Goal: Information Seeking & Learning: Understand process/instructions

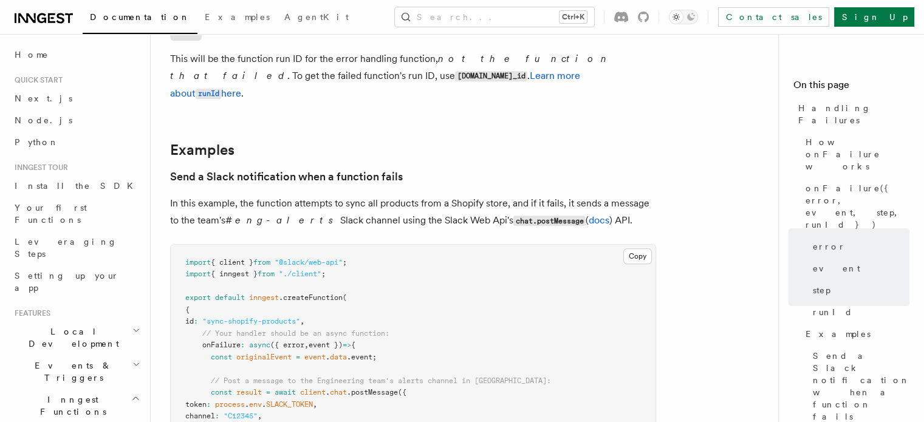
scroll to position [1251, 0]
click at [398, 64] on p "This will be the function run ID for the error handling function, not the funct…" at bounding box center [413, 76] width 486 height 52
click at [353, 64] on p "This will be the function run ID for the error handling function, not the funct…" at bounding box center [413, 76] width 486 height 52
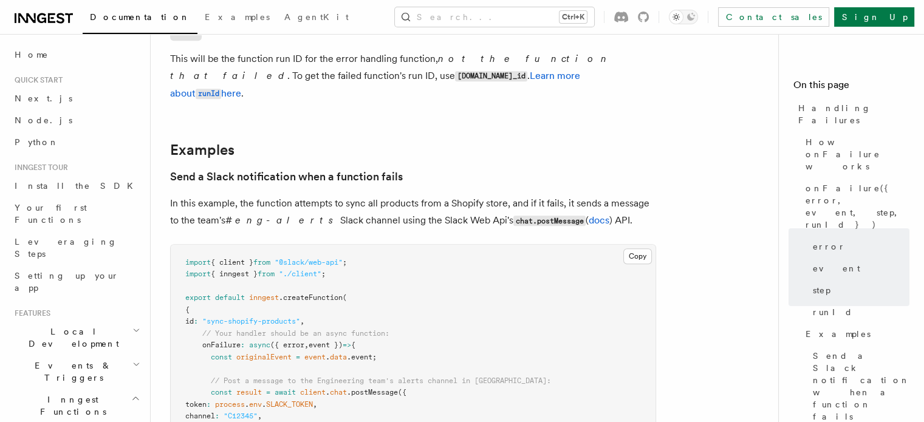
click at [313, 60] on p "This will be the function run ID for the error handling function, not the funct…" at bounding box center [413, 76] width 486 height 52
click at [288, 195] on p "In this example, the function attempts to sync all products from a Shopify stor…" at bounding box center [413, 212] width 486 height 35
click at [304, 317] on span "," at bounding box center [302, 321] width 4 height 9
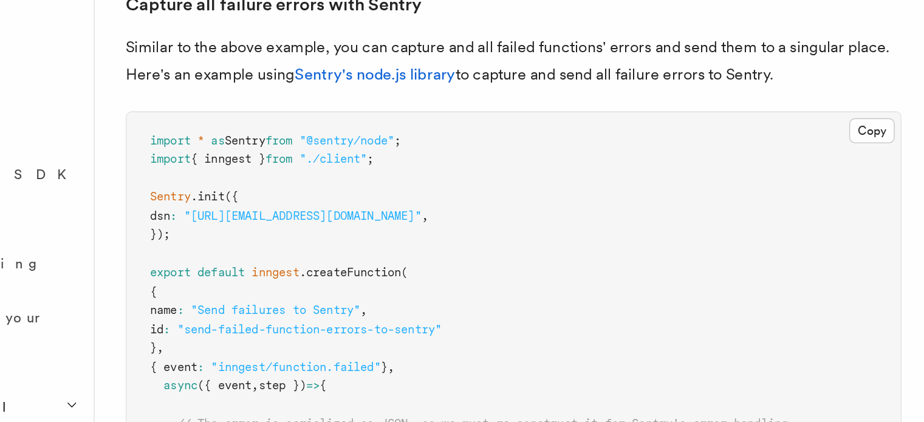
scroll to position [1971, 0]
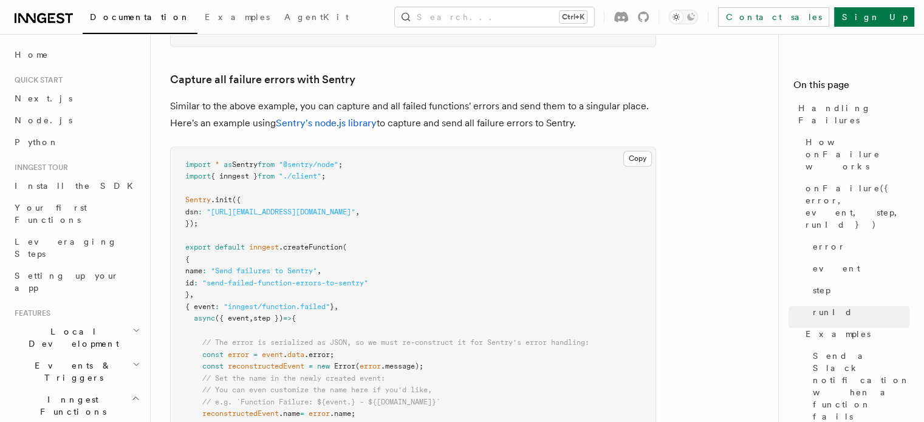
click at [190, 160] on span "import" at bounding box center [198, 164] width 26 height 9
click at [209, 169] on pre "import * as Sentry from "@sentry/node" ; import { inngest } from "./client" ; S…" at bounding box center [413, 378] width 485 height 463
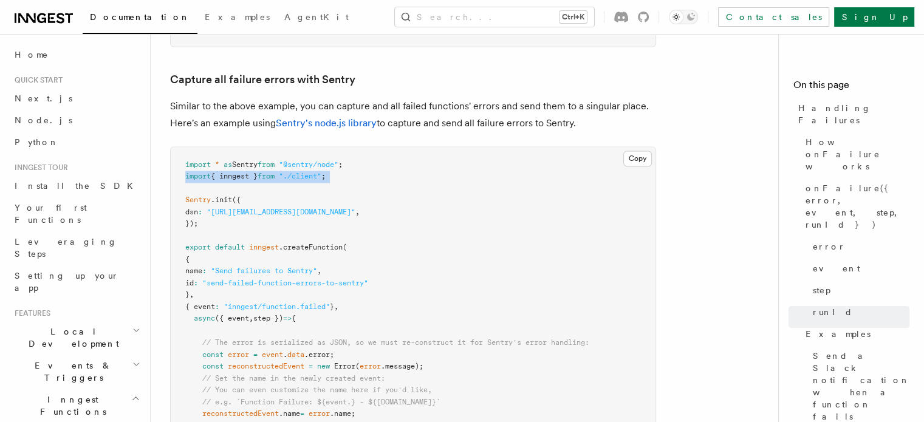
click at [209, 169] on pre "import * as Sentry from "@sentry/node" ; import { inngest } from "./client" ; S…" at bounding box center [413, 378] width 485 height 463
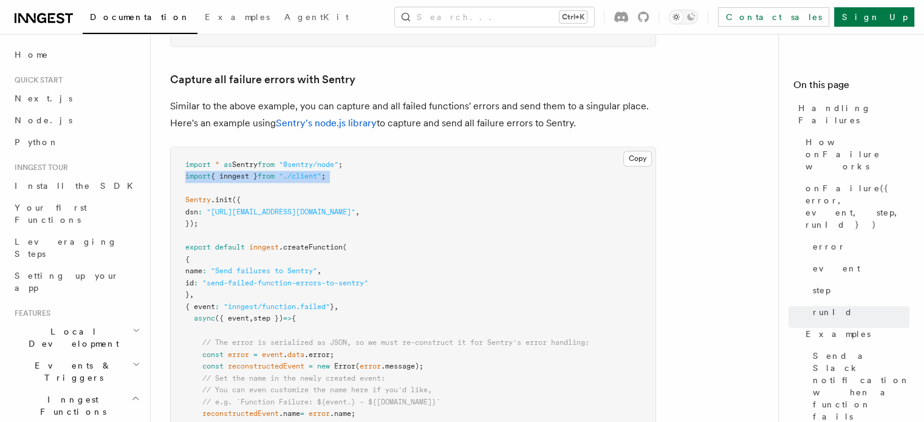
click at [209, 169] on pre "import * as Sentry from "@sentry/node" ; import { inngest } from "./client" ; S…" at bounding box center [413, 378] width 485 height 463
click at [213, 208] on pre "import * as Sentry from "@sentry/node" ; import { inngest } from "./client" ; S…" at bounding box center [413, 378] width 485 height 463
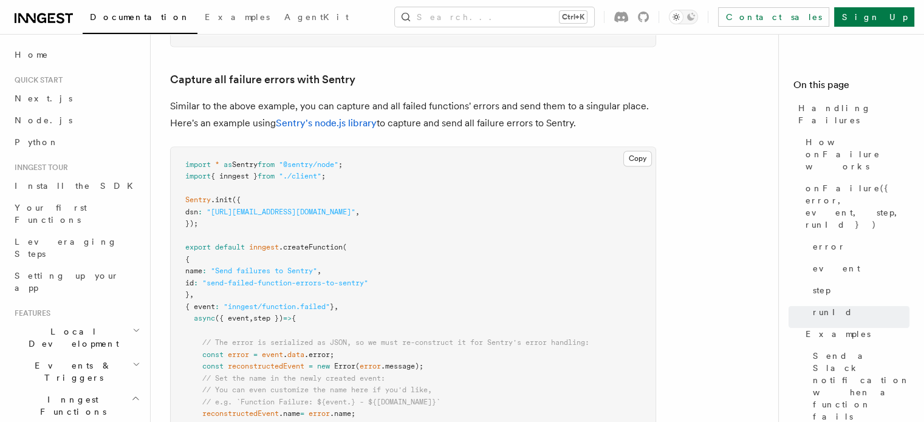
click at [210, 196] on span "Sentry" at bounding box center [198, 200] width 26 height 9
click at [231, 220] on pre "import * as Sentry from "@sentry/node" ; import { inngest } from "./client" ; S…" at bounding box center [413, 378] width 485 height 463
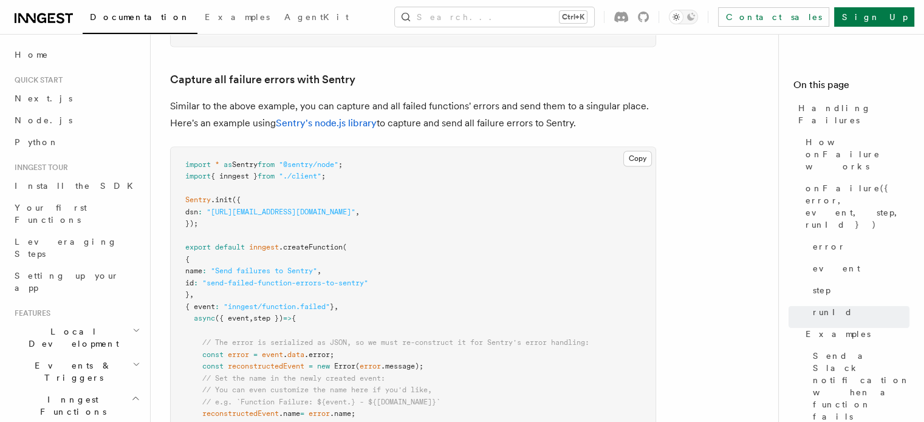
click at [223, 240] on pre "import * as Sentry from "@sentry/node" ; import { inngest } from "./client" ; S…" at bounding box center [413, 378] width 485 height 463
click at [208, 243] on span "export" at bounding box center [198, 247] width 26 height 9
click at [213, 243] on span at bounding box center [213, 247] width 4 height 9
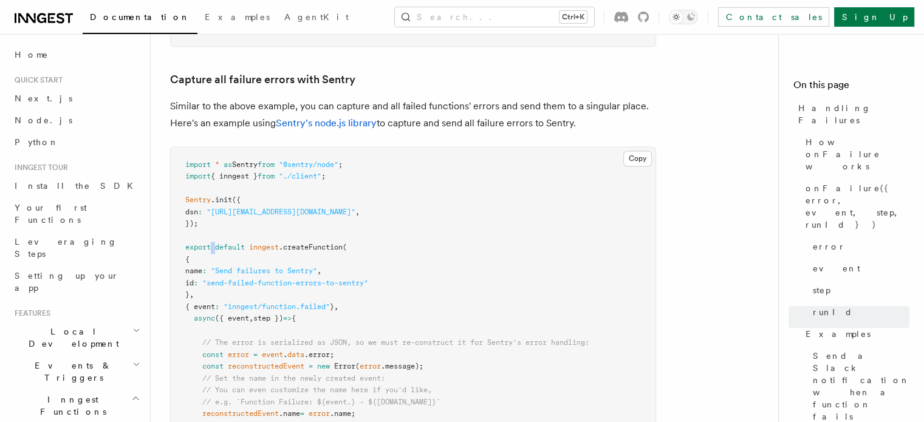
click at [213, 243] on span at bounding box center [213, 247] width 4 height 9
click at [209, 243] on span "export" at bounding box center [198, 247] width 26 height 9
click at [206, 267] on span ":" at bounding box center [204, 271] width 4 height 9
click at [213, 243] on span at bounding box center [213, 247] width 4 height 9
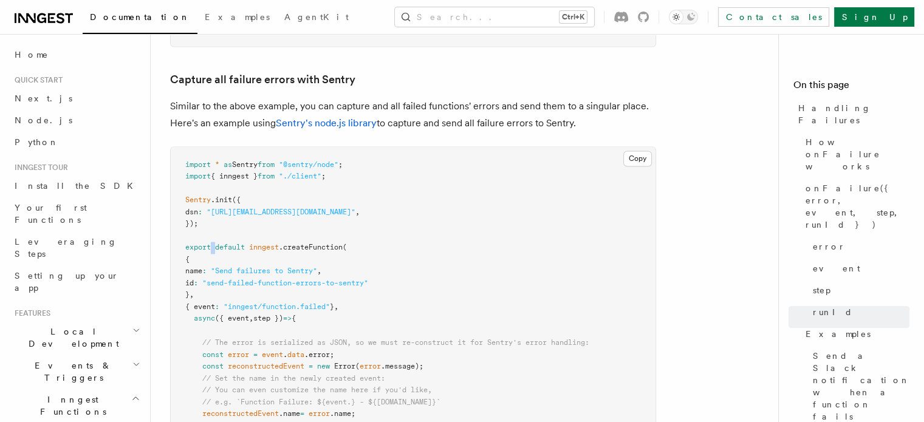
click at [213, 243] on span at bounding box center [213, 247] width 4 height 9
click at [429, 187] on pre "import * as Sentry from "@sentry/node" ; import { inngest } from "./client" ; S…" at bounding box center [413, 378] width 485 height 463
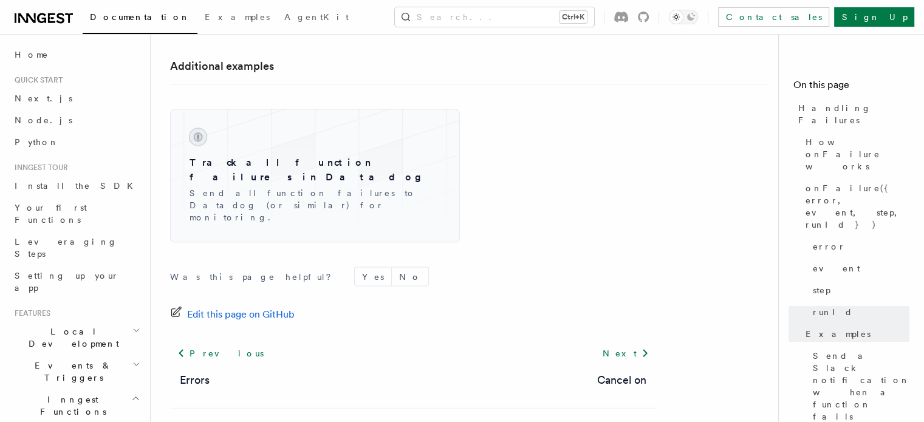
scroll to position [2554, 0]
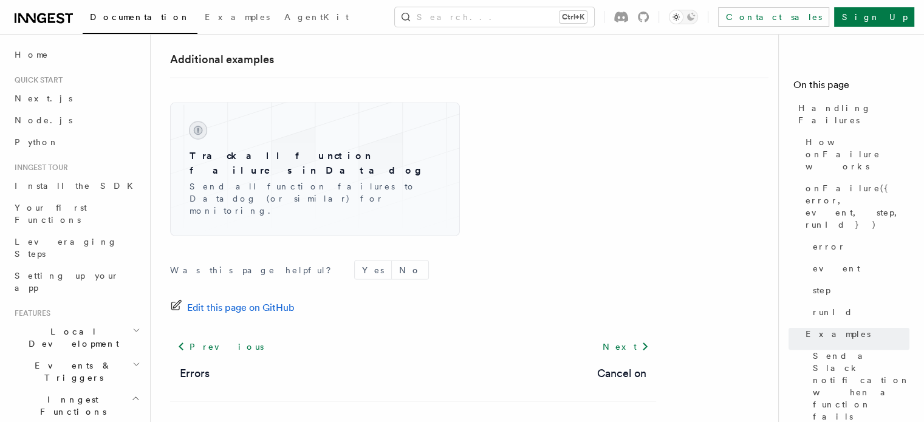
click at [413, 168] on div "Track all function failures in Datadog Send all function failures to Datadog (o…" at bounding box center [469, 157] width 598 height 159
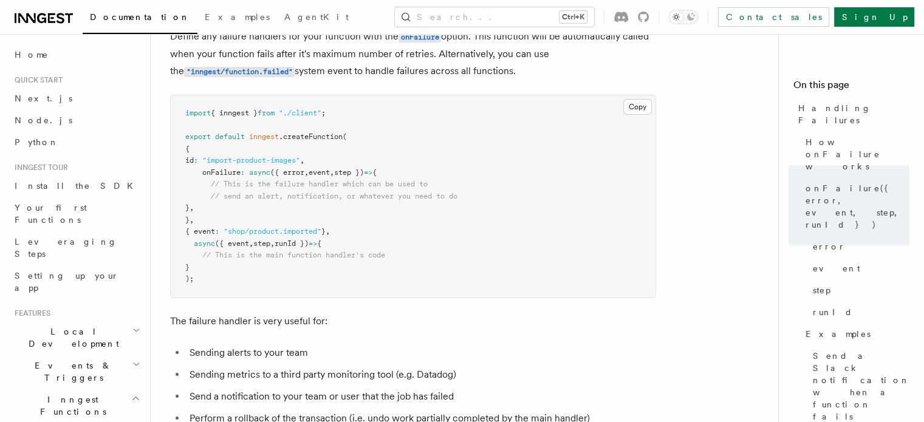
scroll to position [0, 0]
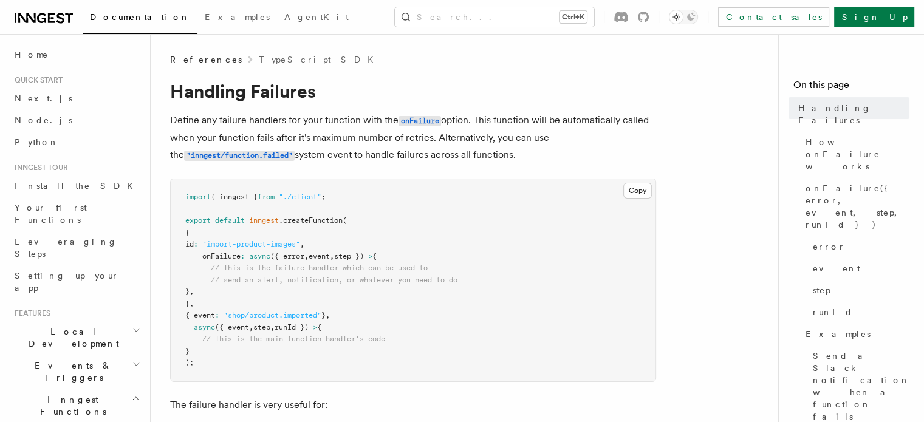
click at [350, 119] on p "Define any failure handlers for your function with the onFailure option. This f…" at bounding box center [413, 138] width 486 height 52
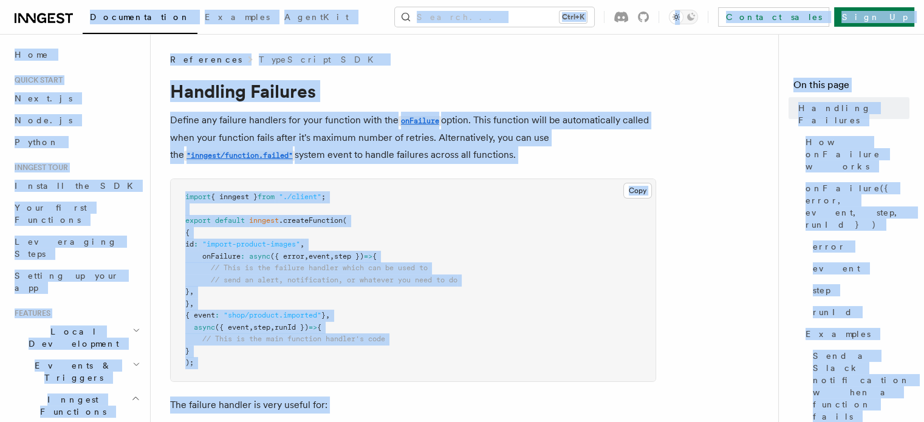
click at [350, 119] on p "Define any failure handlers for your function with the onFailure option. This f…" at bounding box center [413, 138] width 486 height 52
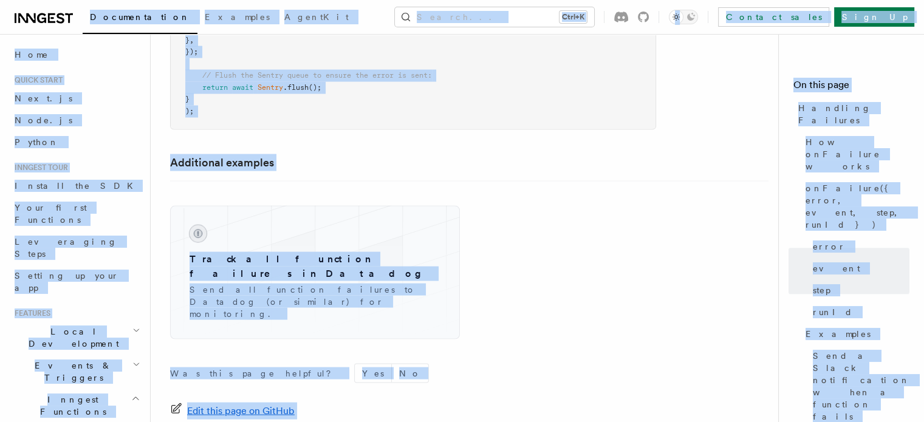
scroll to position [2554, 0]
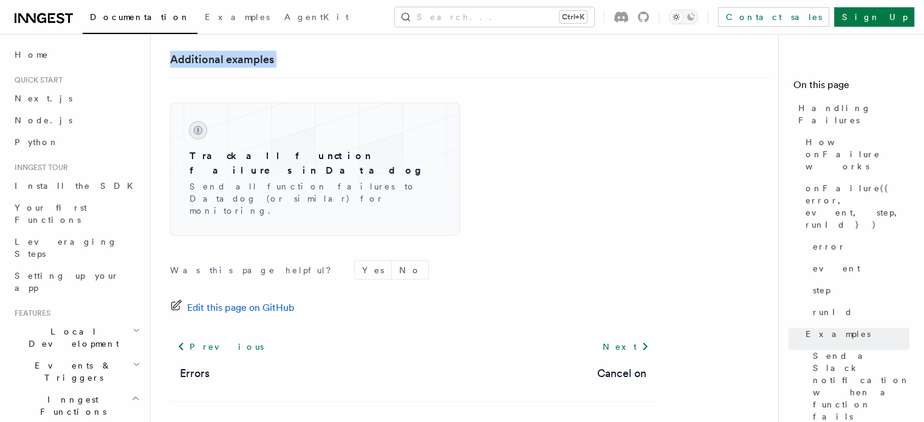
drag, startPoint x: 171, startPoint y: 48, endPoint x: 429, endPoint y: 78, distance: 259.8
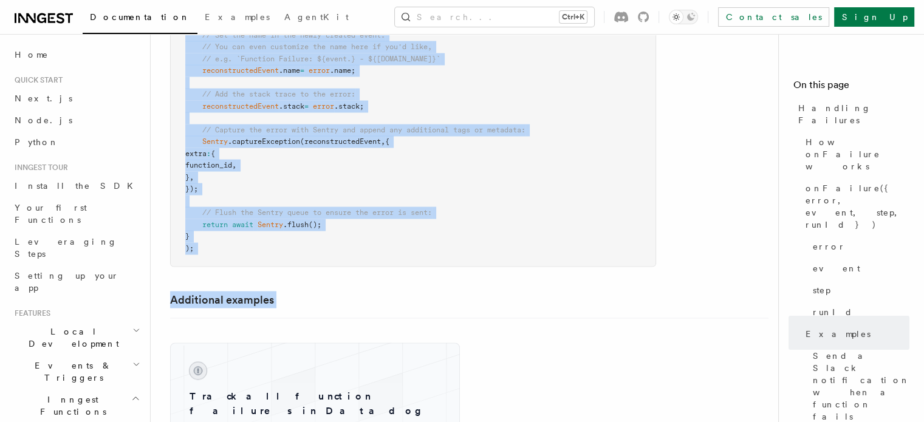
scroll to position [2310, 0]
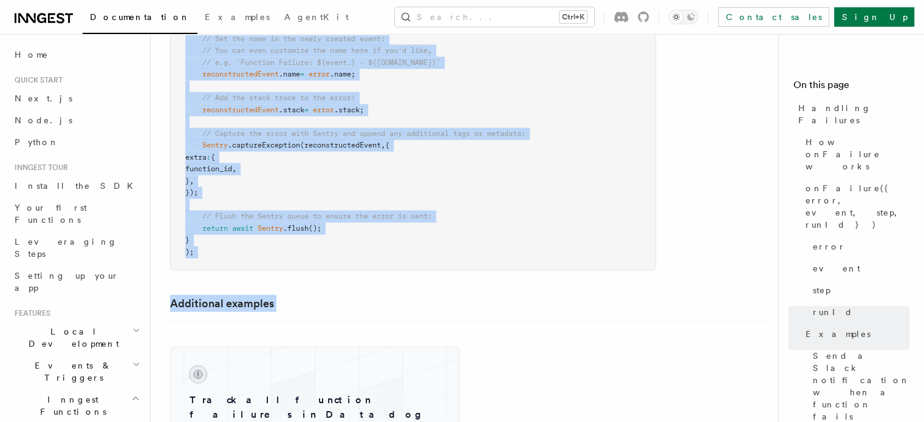
copy article "References TypeScript SDK Handling Failures Define any failure handlers for you…"
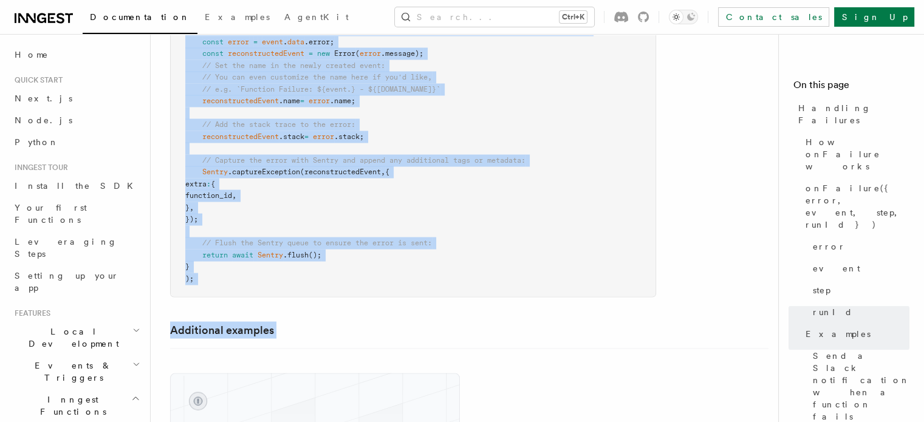
click at [378, 202] on pre "import * as Sentry from "@sentry/node" ; import { inngest } from "./client" ; S…" at bounding box center [413, 65] width 485 height 463
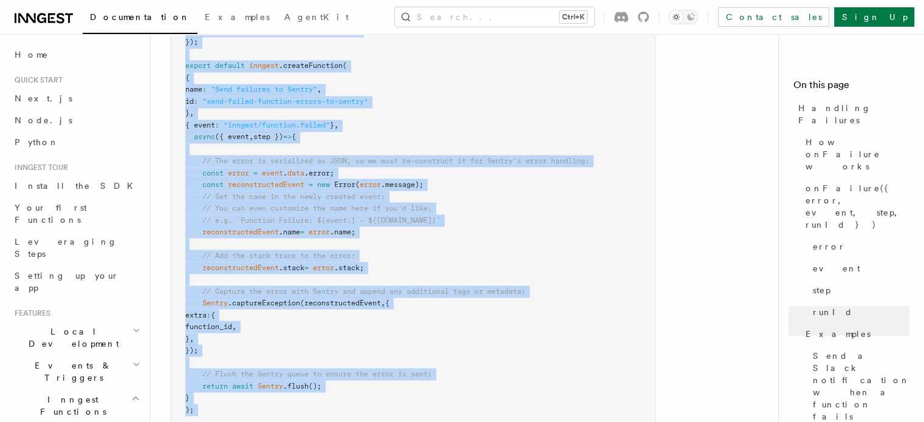
scroll to position [2152, 0]
click at [444, 211] on pre "import * as Sentry from "@sentry/node" ; import { inngest } from "./client" ; S…" at bounding box center [413, 198] width 485 height 463
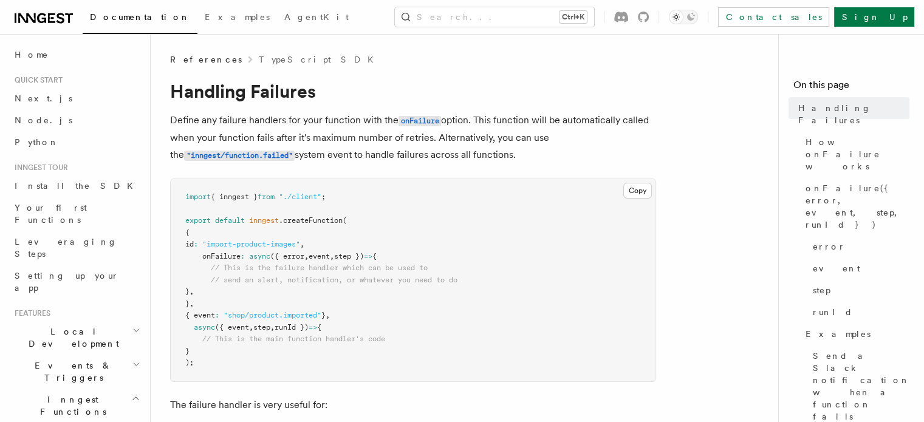
scroll to position [0, 0]
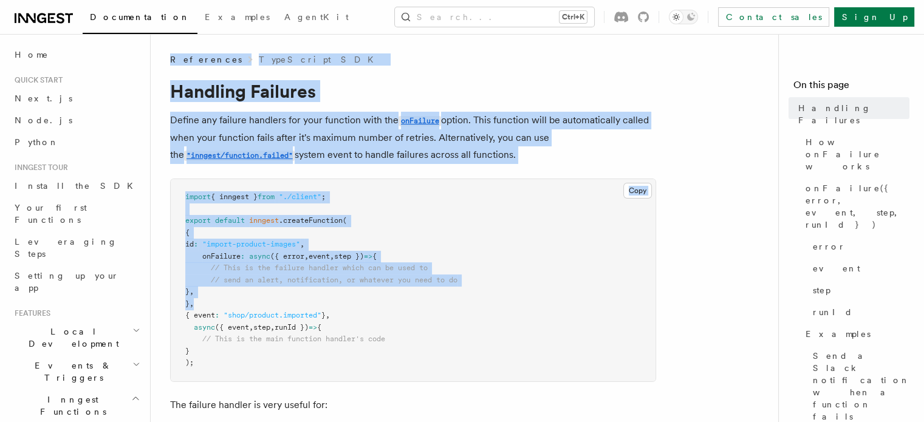
drag, startPoint x: 171, startPoint y: 57, endPoint x: 381, endPoint y: 304, distance: 324.0
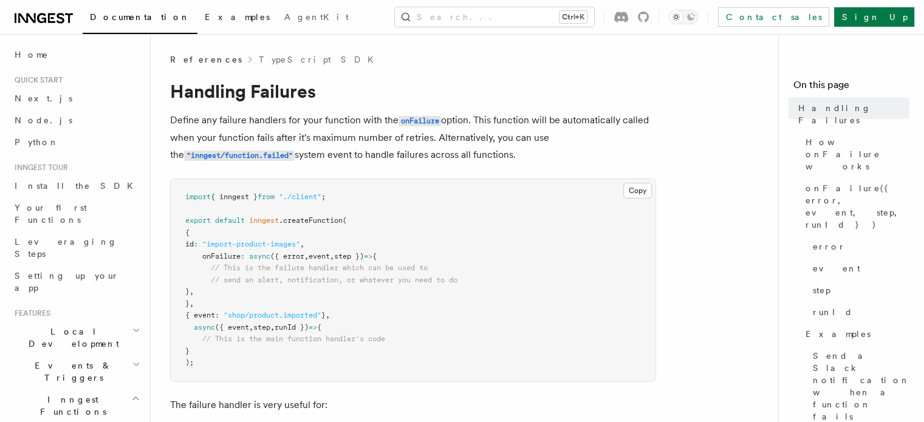
click at [205, 19] on span "Examples" at bounding box center [237, 17] width 65 height 10
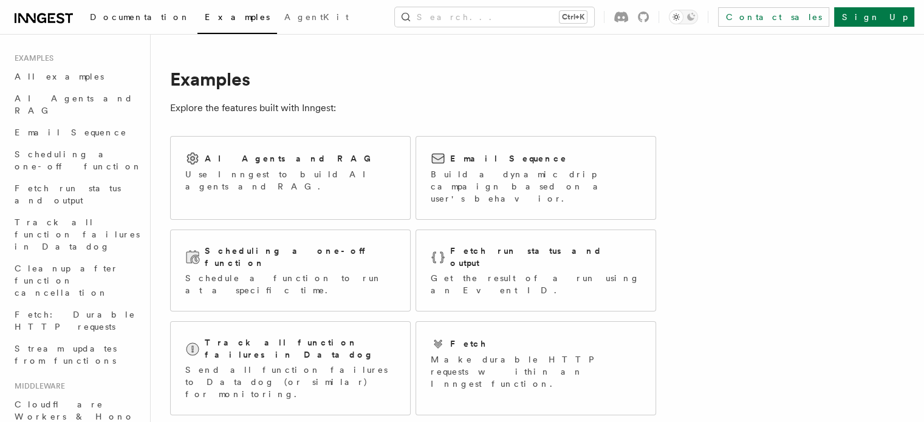
click at [124, 14] on span "Documentation" at bounding box center [140, 17] width 100 height 10
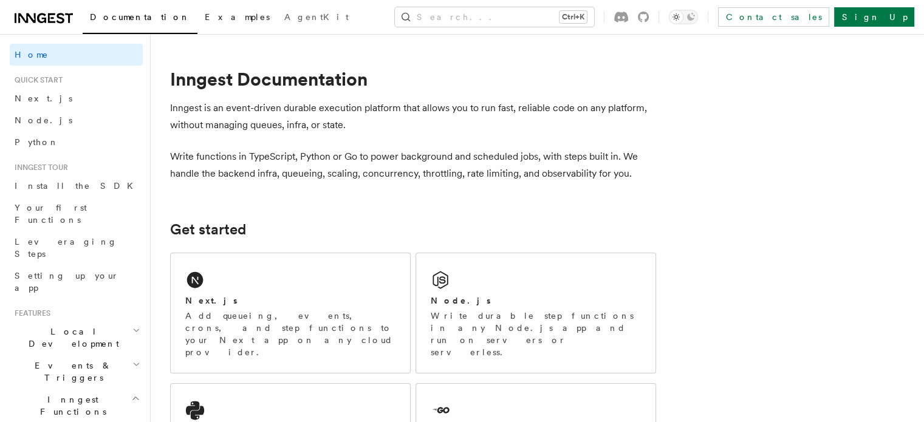
click at [205, 17] on span "Examples" at bounding box center [237, 17] width 65 height 10
